Goal: Complete application form: Complete application form

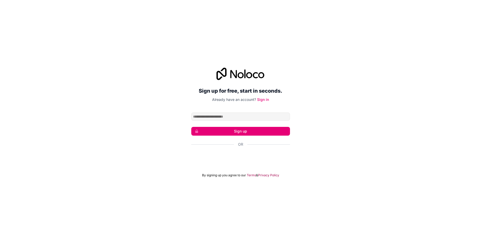
click at [307, 104] on div "Sign up for free, start in seconds. Already have an account? Sign in Sign up Or…" at bounding box center [240, 122] width 481 height 124
click at [252, 163] on div "Über Google anmelden. Wird in neuem Tab geöffnet." at bounding box center [240, 158] width 99 height 11
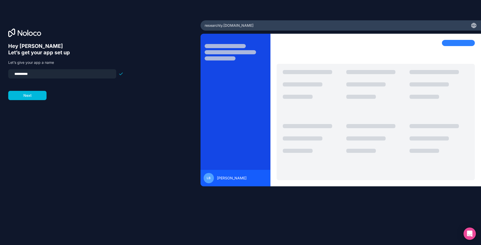
click at [24, 94] on button "Next" at bounding box center [27, 95] width 38 height 9
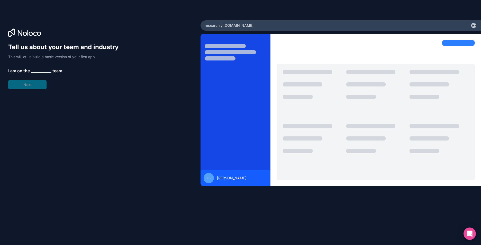
click at [29, 88] on div "Tell us about your team and industry This will let us build a basic version of …" at bounding box center [65, 66] width 115 height 46
click at [42, 71] on span "__________" at bounding box center [41, 71] width 21 height 6
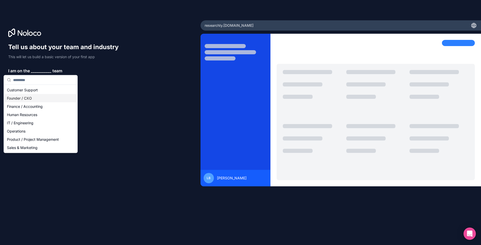
click at [36, 96] on div "Founder / CXO" at bounding box center [41, 98] width 72 height 8
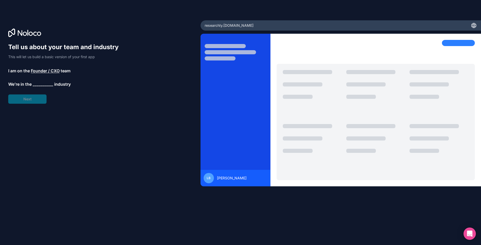
click at [35, 94] on div "Tell us about your team and industry This will let us build a basic version of …" at bounding box center [65, 73] width 115 height 61
click at [40, 87] on span "__________" at bounding box center [43, 85] width 21 height 6
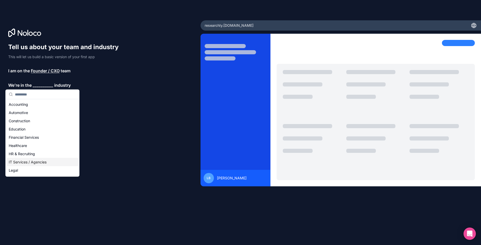
click at [49, 159] on div "IT Services / Agencies" at bounding box center [43, 162] width 72 height 8
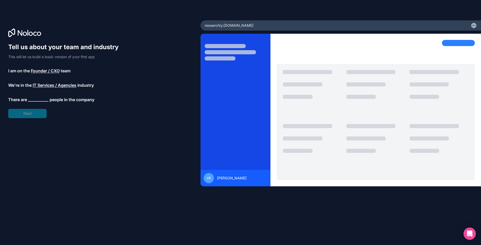
click at [28, 111] on div "Tell us about your team and industry This will let us build a basic version of …" at bounding box center [65, 80] width 115 height 75
click at [35, 100] on span "__________" at bounding box center [38, 99] width 21 height 6
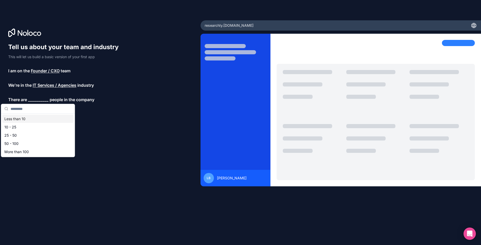
click at [38, 119] on div "Less than 10" at bounding box center [38, 119] width 72 height 8
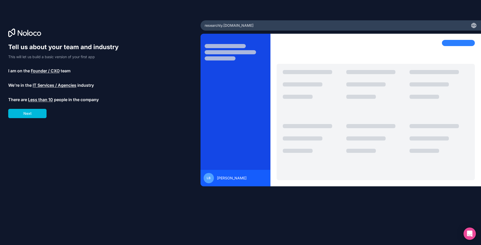
click at [34, 121] on div "Tell us about your team and industry This will let us build a basic version of …" at bounding box center [100, 129] width 184 height 173
click at [34, 115] on button "Next" at bounding box center [27, 113] width 38 height 9
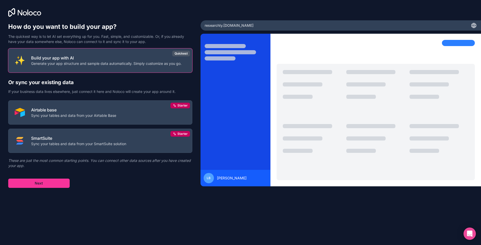
click at [53, 182] on button "Next" at bounding box center [38, 183] width 61 height 9
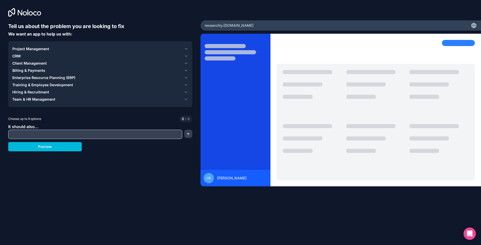
click at [180, 100] on div "Team & HR Management" at bounding box center [97, 99] width 170 height 5
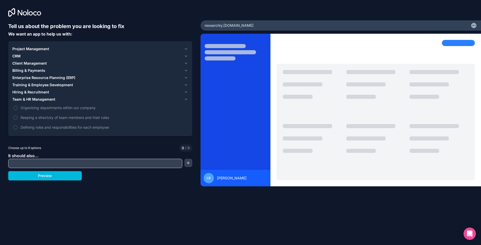
click at [180, 100] on div "Team & HR Management" at bounding box center [97, 99] width 170 height 5
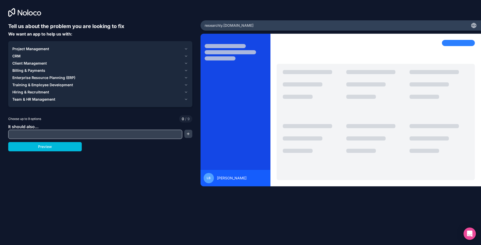
click at [178, 47] on div "Project Management" at bounding box center [97, 48] width 170 height 5
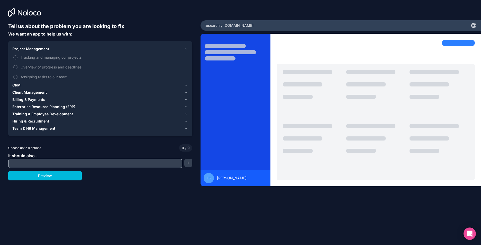
click at [84, 66] on span "Overview of progress and deadlines" at bounding box center [104, 66] width 167 height 5
click at [17, 66] on button "Overview of progress and deadlines" at bounding box center [15, 67] width 4 height 4
click at [84, 66] on span "Overview of progress and deadlines" at bounding box center [104, 66] width 167 height 5
click at [17, 66] on button "Overview of progress and deadlines" at bounding box center [15, 67] width 4 height 4
click at [54, 91] on div "Client Management" at bounding box center [97, 92] width 170 height 5
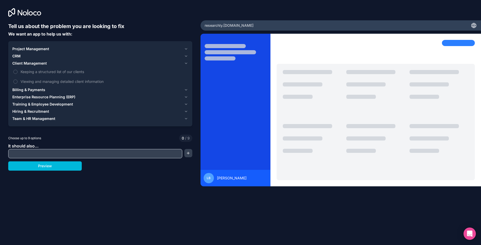
click at [50, 72] on span "Keeping a structured list of our clients" at bounding box center [104, 71] width 167 height 5
click at [17, 72] on button "Keeping a structured list of our clients" at bounding box center [15, 72] width 4 height 4
click at [50, 48] on div "Project Management" at bounding box center [97, 48] width 170 height 5
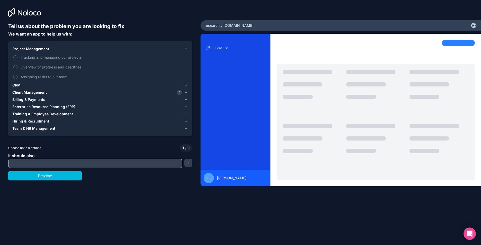
click at [48, 57] on span "Tracking and managing our projects" at bounding box center [104, 57] width 167 height 5
click at [17, 57] on button "Tracking and managing our projects" at bounding box center [15, 57] width 4 height 4
click at [48, 57] on span "Tracking and managing our projects" at bounding box center [104, 57] width 167 height 5
click at [17, 57] on button "Tracking and managing our projects" at bounding box center [15, 57] width 4 height 4
click at [48, 47] on span "Project Management" at bounding box center [30, 48] width 37 height 5
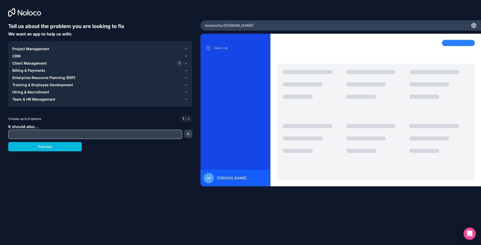
click at [54, 65] on div "Client Management 1" at bounding box center [97, 63] width 170 height 5
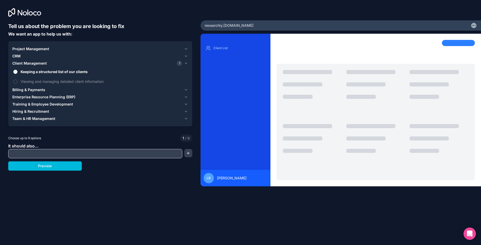
click at [51, 71] on span "Keeping a structured list of our clients" at bounding box center [104, 71] width 167 height 5
click at [17, 71] on button "Keeping a structured list of our clients" at bounding box center [15, 72] width 4 height 4
click at [59, 104] on span "Training & Employee Development" at bounding box center [42, 104] width 61 height 5
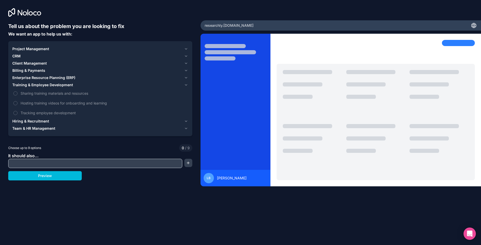
click at [54, 128] on span "Team & HR Management" at bounding box center [33, 128] width 43 height 5
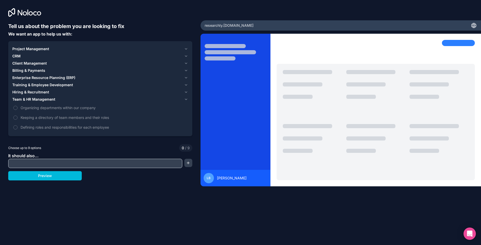
click at [68, 156] on div "It should also..." at bounding box center [100, 160] width 184 height 15
click at [74, 162] on input "text" at bounding box center [96, 163] width 172 height 7
type input "**********"
click at [66, 177] on button "Preview" at bounding box center [45, 175] width 74 height 9
click at [42, 50] on span "Project Management" at bounding box center [30, 48] width 37 height 5
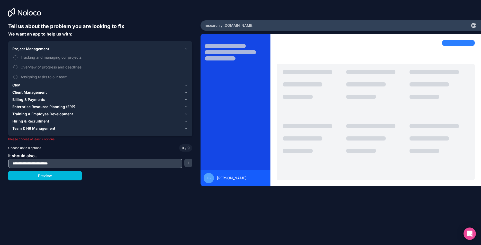
click at [41, 57] on span "Tracking and managing our projects" at bounding box center [104, 57] width 167 height 5
click at [17, 57] on button "Tracking and managing our projects" at bounding box center [15, 57] width 4 height 4
click at [48, 86] on div "CRM" at bounding box center [97, 85] width 170 height 5
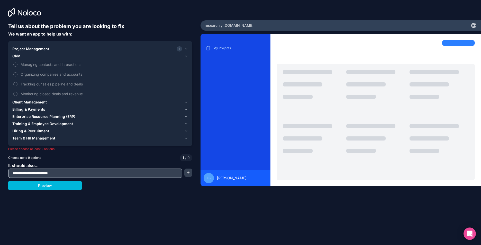
click at [78, 76] on span "Organizing companies and accounts" at bounding box center [104, 74] width 167 height 5
click at [17, 76] on button "Organizing companies and accounts" at bounding box center [15, 74] width 4 height 4
click at [62, 184] on button "Preview" at bounding box center [45, 185] width 74 height 9
